Goal: Task Accomplishment & Management: Use online tool/utility

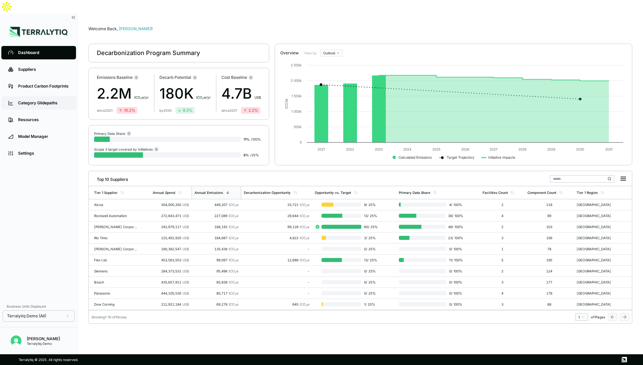
click at [45, 100] on div "Category Glidepaths" at bounding box center [43, 102] width 51 height 5
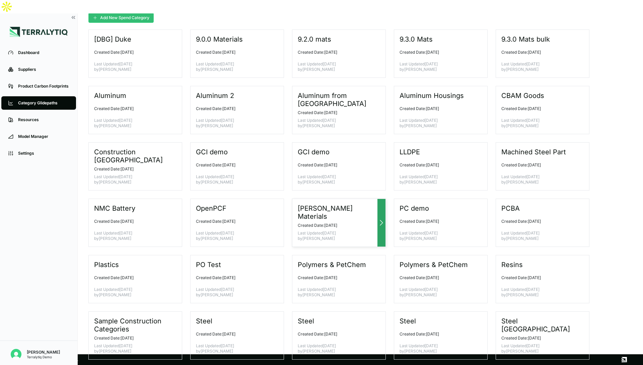
scroll to position [89, 0]
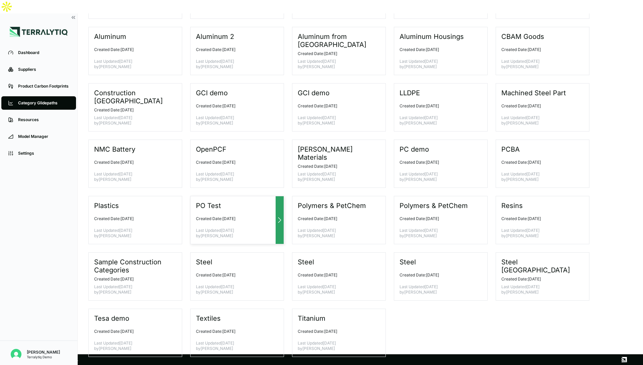
click at [281, 212] on div at bounding box center [280, 220] width 8 height 48
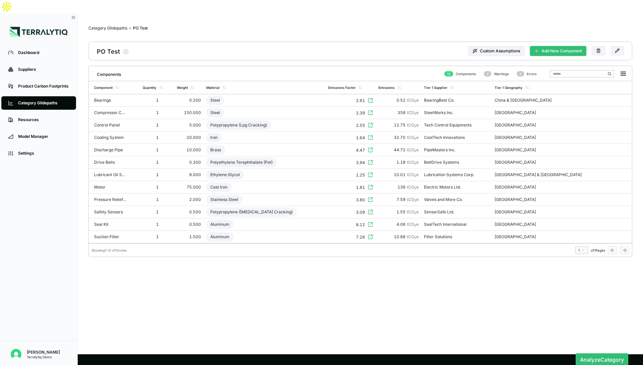
click at [545, 46] on button "Add New Component" at bounding box center [558, 51] width 57 height 10
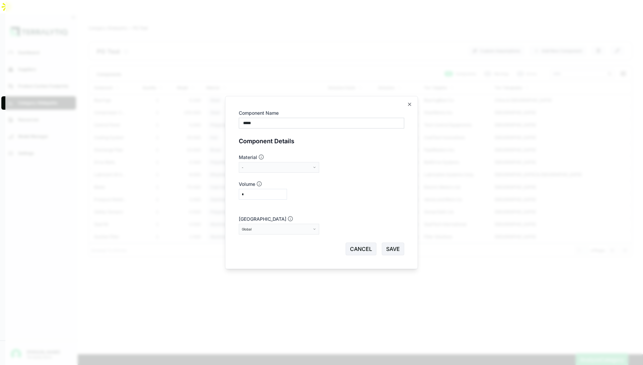
type input "*****"
click at [302, 166] on div "-" at bounding box center [277, 167] width 70 height 4
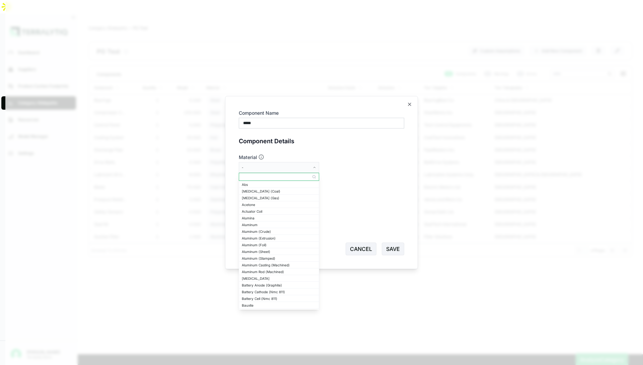
click at [295, 176] on input "text" at bounding box center [279, 177] width 80 height 8
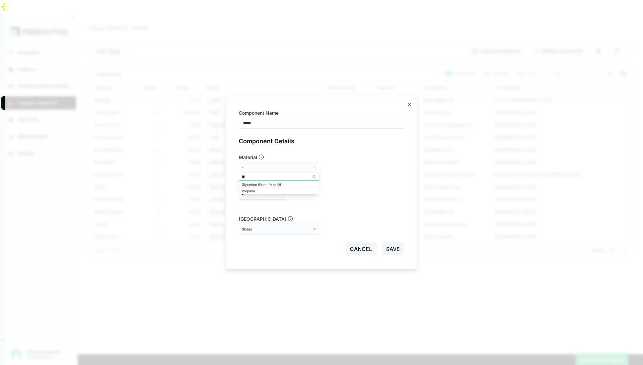
type input "*"
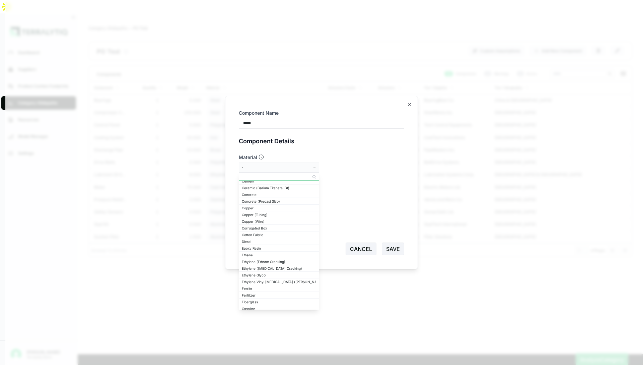
scroll to position [203, 0]
click at [267, 229] on div "Corrugated Box" at bounding box center [279, 229] width 74 height 4
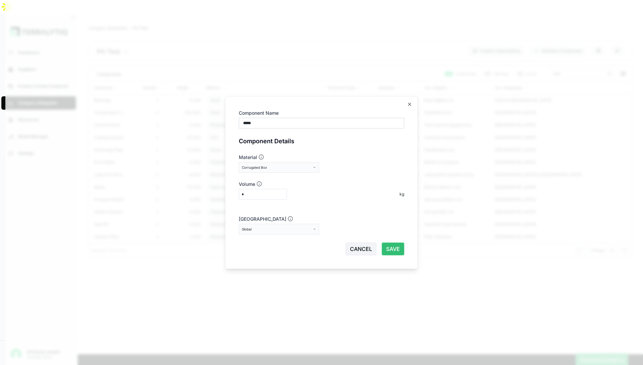
click at [395, 250] on button "SAVE" at bounding box center [393, 248] width 22 height 13
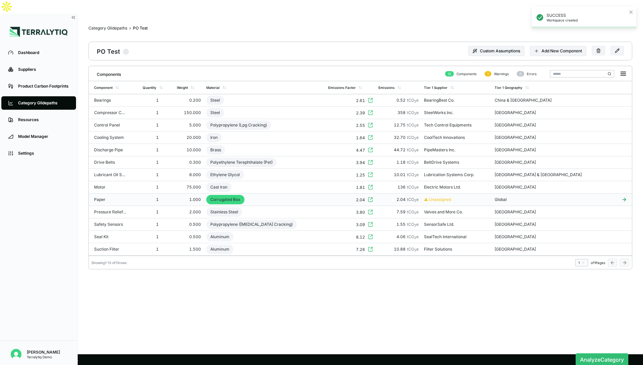
click at [268, 193] on td "Corrugated Box" at bounding box center [265, 199] width 122 height 12
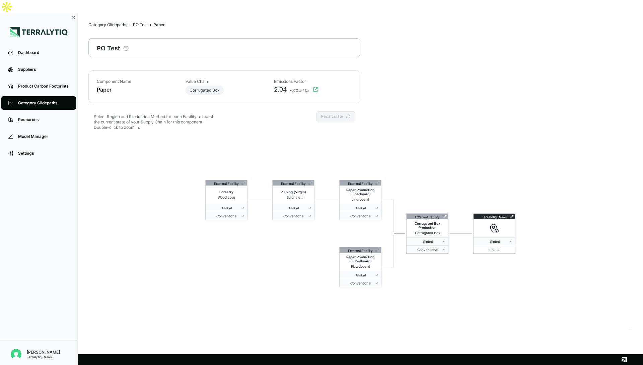
scroll to position [4, 0]
click at [20, 27] on img at bounding box center [39, 32] width 58 height 10
